Goal: Find specific page/section: Find specific page/section

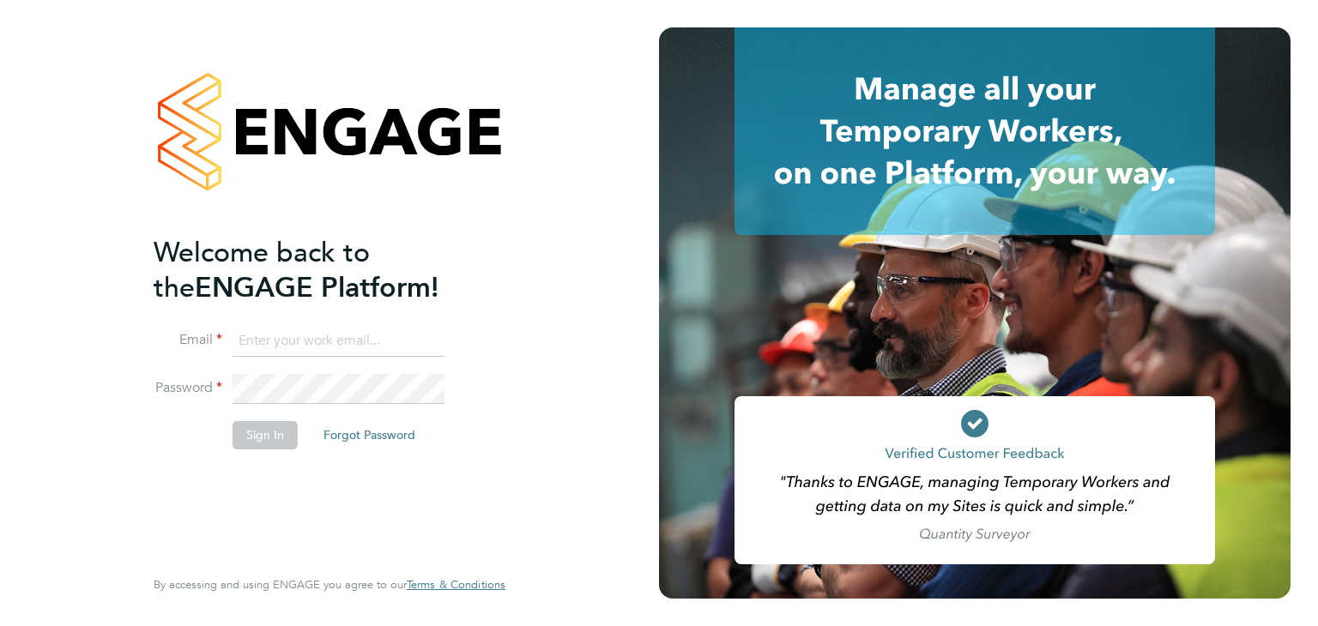
type input "[PERSON_NAME][EMAIL_ADDRESS][DOMAIN_NAME]"
click at [269, 432] on button "Sign In" at bounding box center [265, 434] width 65 height 27
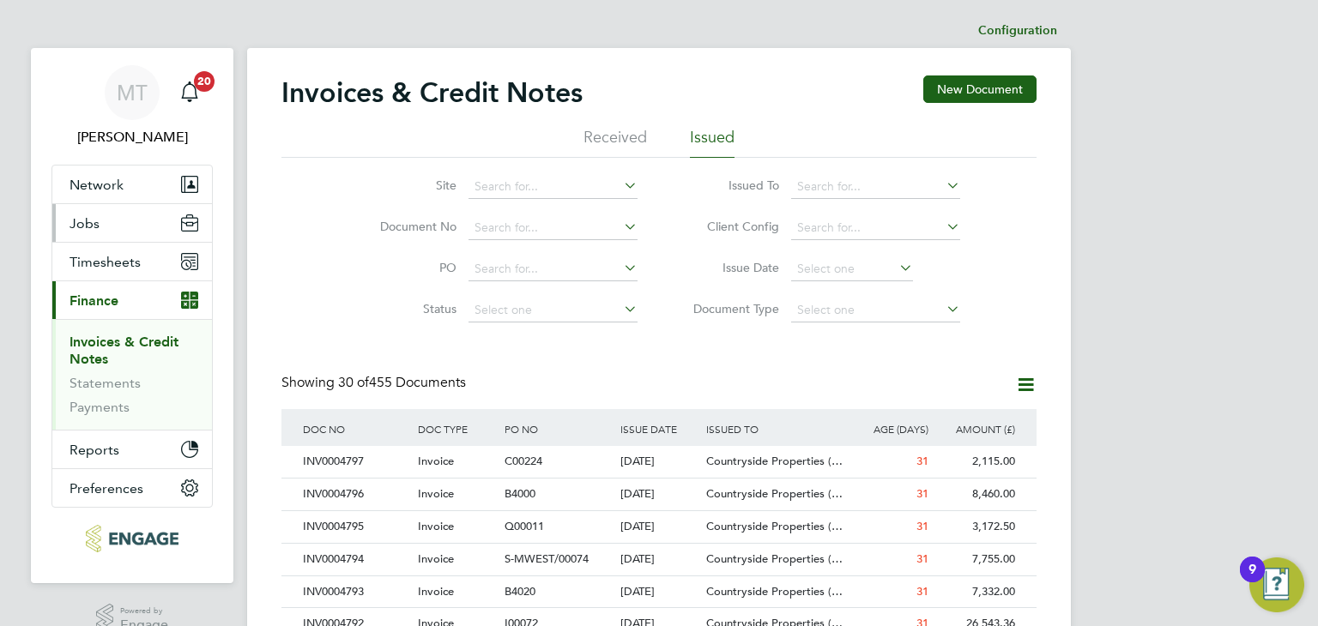
click at [94, 221] on span "Jobs" at bounding box center [85, 223] width 30 height 16
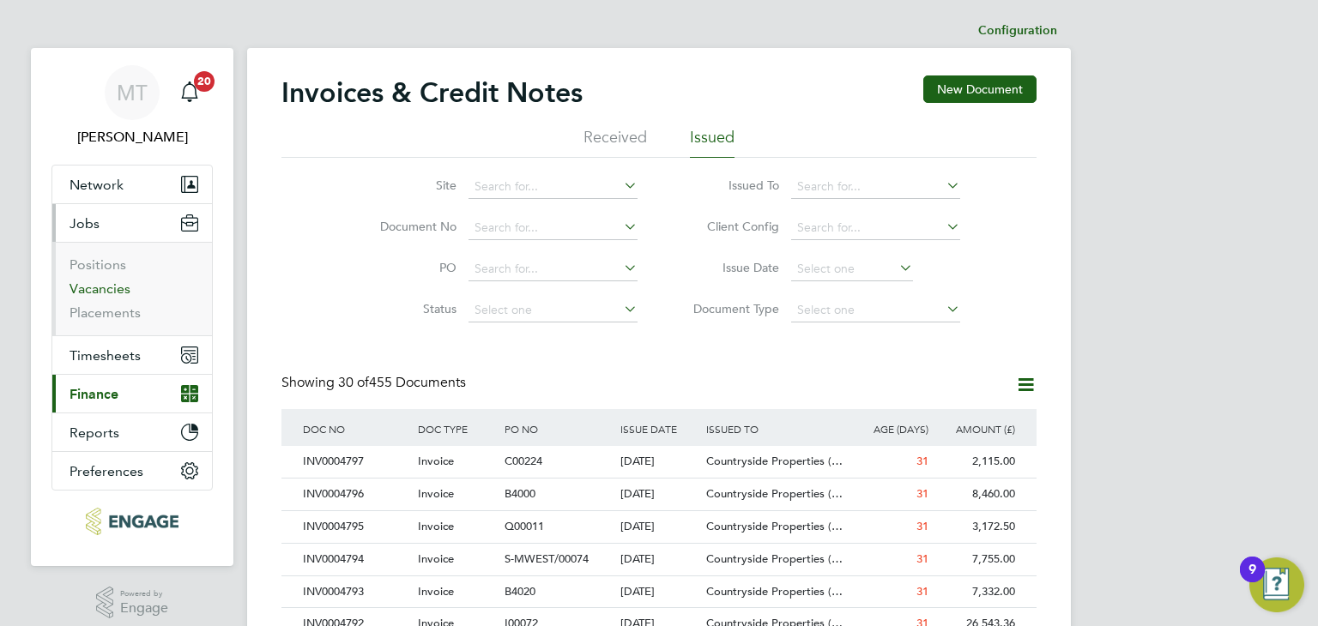
click at [117, 289] on link "Vacancies" at bounding box center [100, 289] width 61 height 16
